Goal: Task Accomplishment & Management: Manage account settings

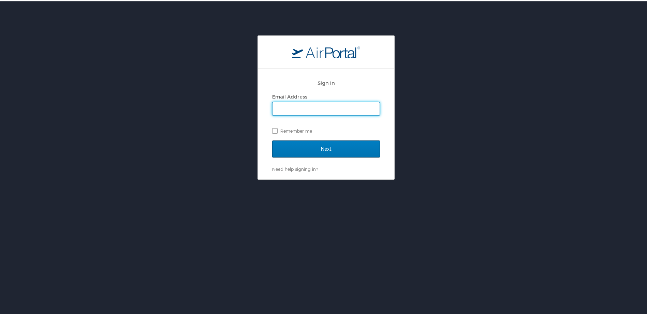
type input "brock@medical.link"
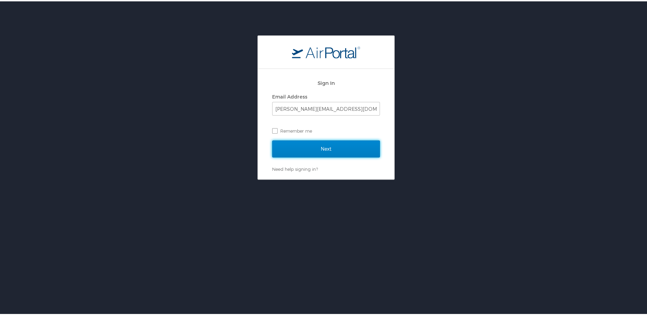
click at [300, 148] on input "Next" at bounding box center [326, 147] width 108 height 17
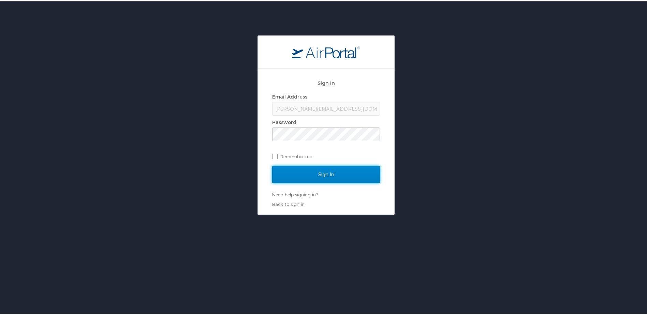
click at [308, 172] on input "Sign In" at bounding box center [326, 173] width 108 height 17
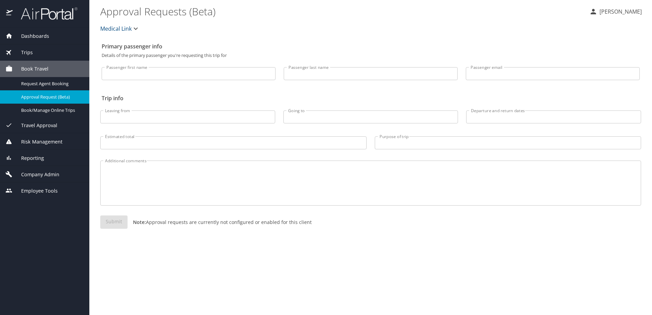
click at [51, 53] on div "Trips" at bounding box center [44, 53] width 78 height 8
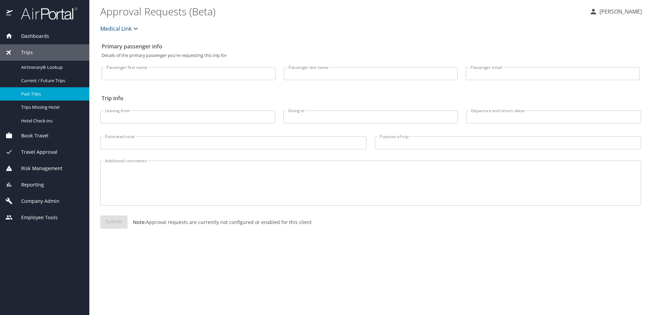
click at [34, 92] on span "Past Trips" at bounding box center [51, 94] width 60 height 6
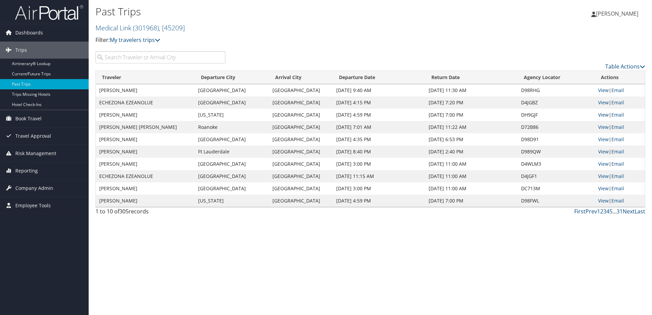
click at [601, 115] on link "View" at bounding box center [603, 115] width 11 height 6
click at [56, 74] on link "Current/Future Trips" at bounding box center [44, 74] width 89 height 10
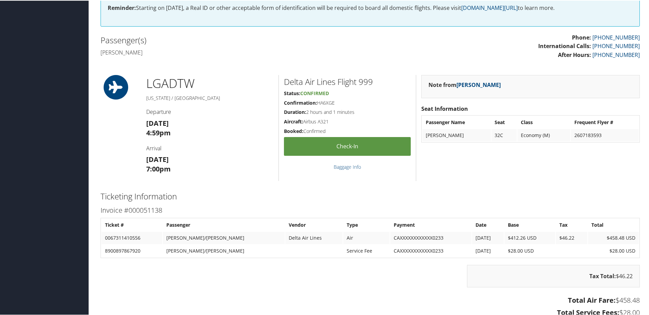
scroll to position [68, 0]
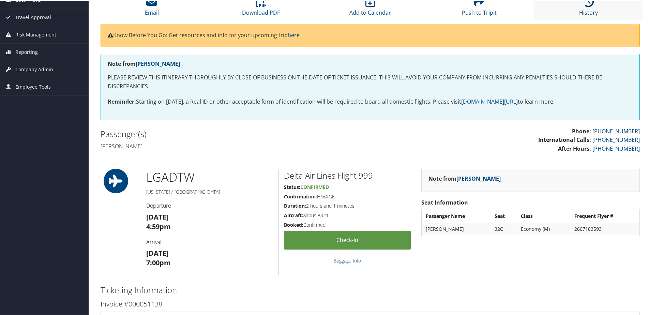
click at [590, 11] on link "History" at bounding box center [588, 7] width 19 height 16
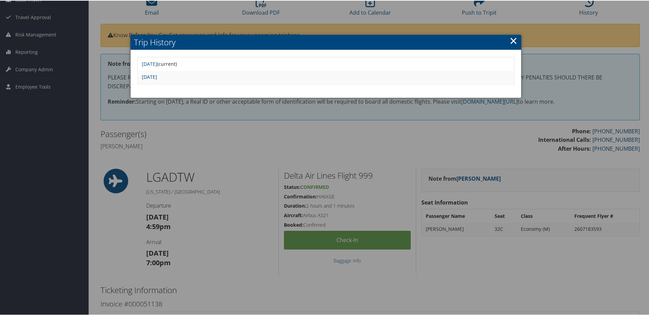
click at [157, 73] on link "Sun Sep 21 10:06:18 MDT 2025" at bounding box center [149, 76] width 15 height 6
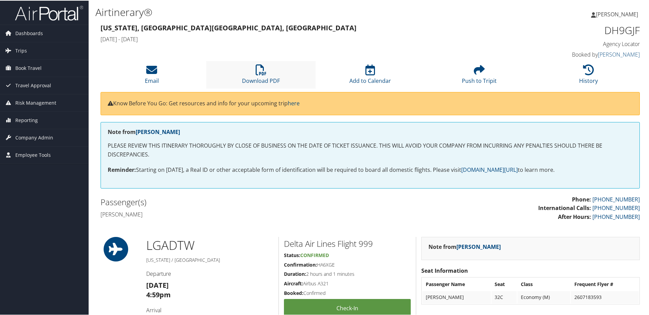
click at [275, 69] on li "Download PDF" at bounding box center [260, 74] width 109 height 28
drag, startPoint x: 361, startPoint y: 41, endPoint x: 406, endPoint y: 28, distance: 46.6
click at [361, 41] on h4 "Mon 22 Sep 2025 - Mon 22 Sep 2025" at bounding box center [302, 39] width 402 height 8
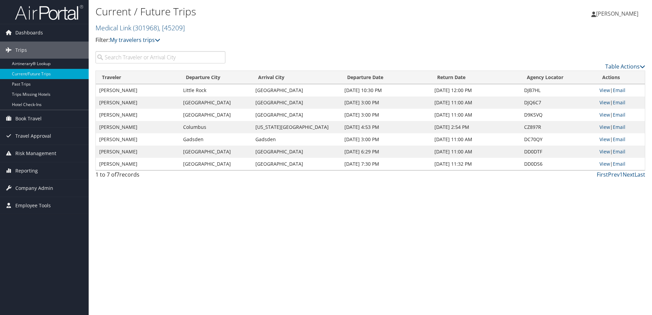
click at [294, 42] on p "Filter: My travelers trips" at bounding box center [278, 40] width 367 height 9
click at [33, 190] on span "Company Admin" at bounding box center [34, 188] width 38 height 17
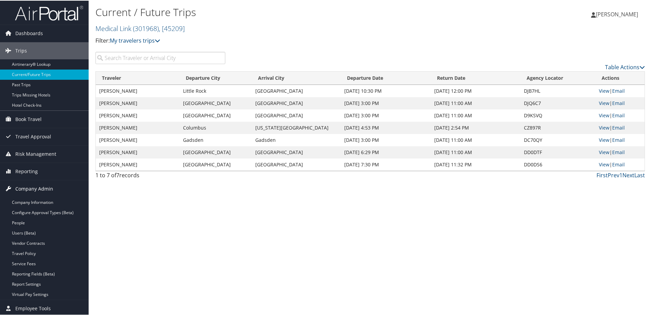
click at [35, 188] on span "Company Admin" at bounding box center [34, 188] width 38 height 17
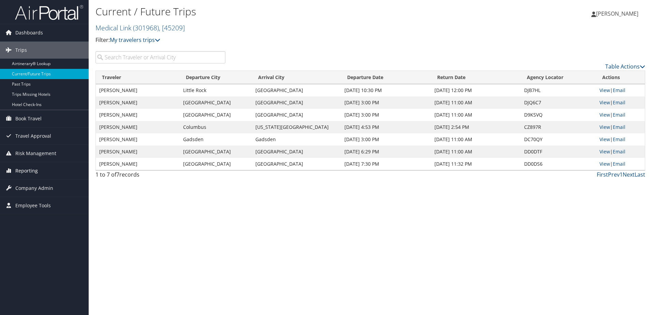
click at [26, 167] on span "Reporting" at bounding box center [26, 170] width 23 height 17
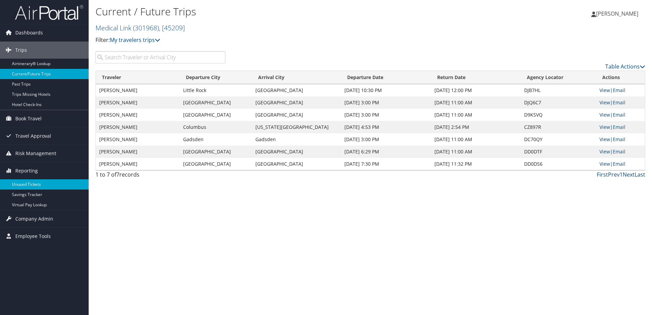
click at [29, 183] on link "Unused Tickets" at bounding box center [44, 184] width 89 height 10
